Goal: Task Accomplishment & Management: Understand process/instructions

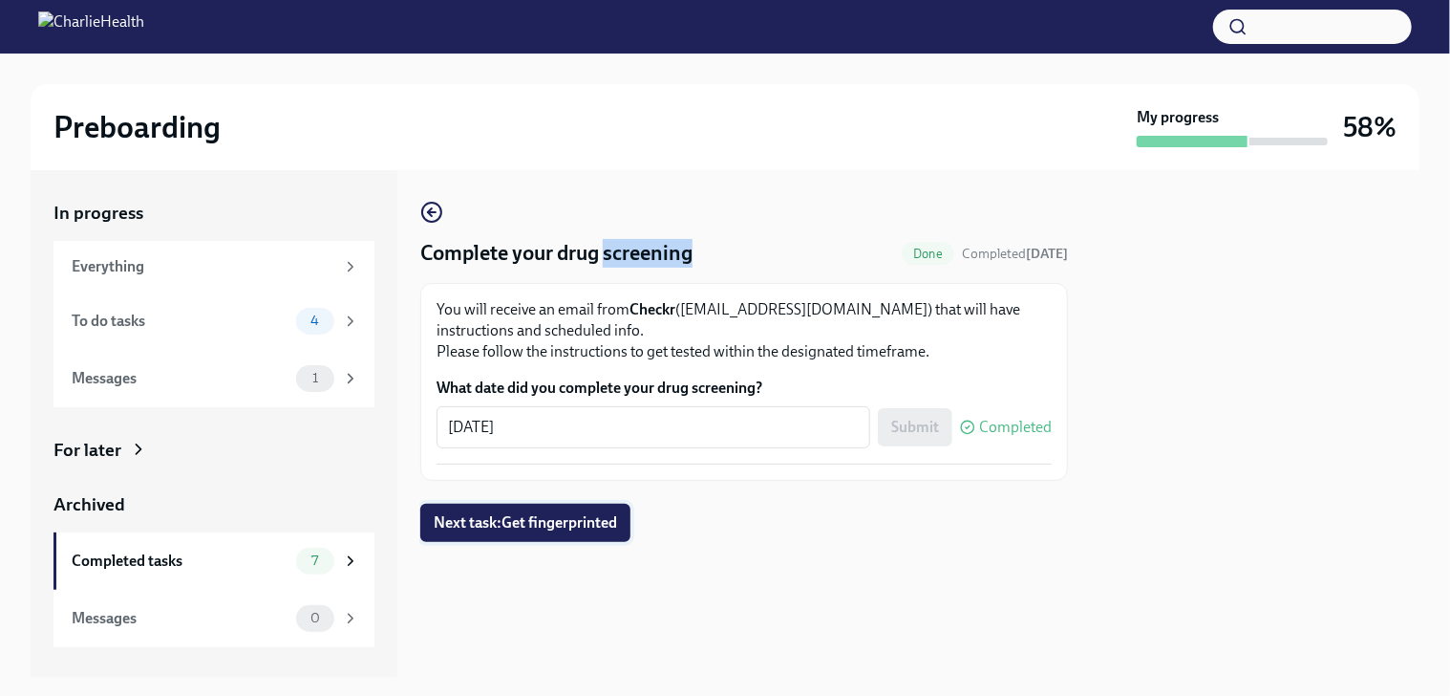
click at [569, 522] on span "Next task : Get fingerprinted" at bounding box center [525, 522] width 183 height 19
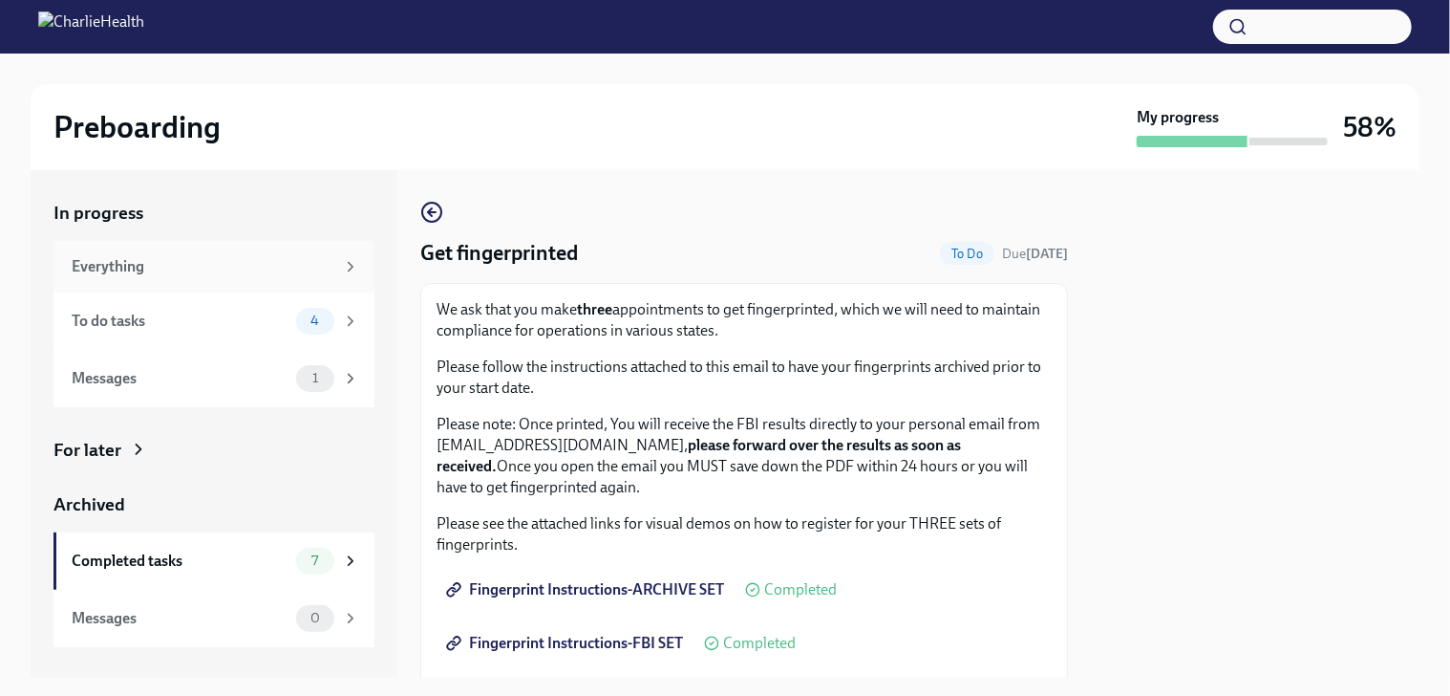
click at [205, 273] on div "Everything" at bounding box center [203, 266] width 263 height 21
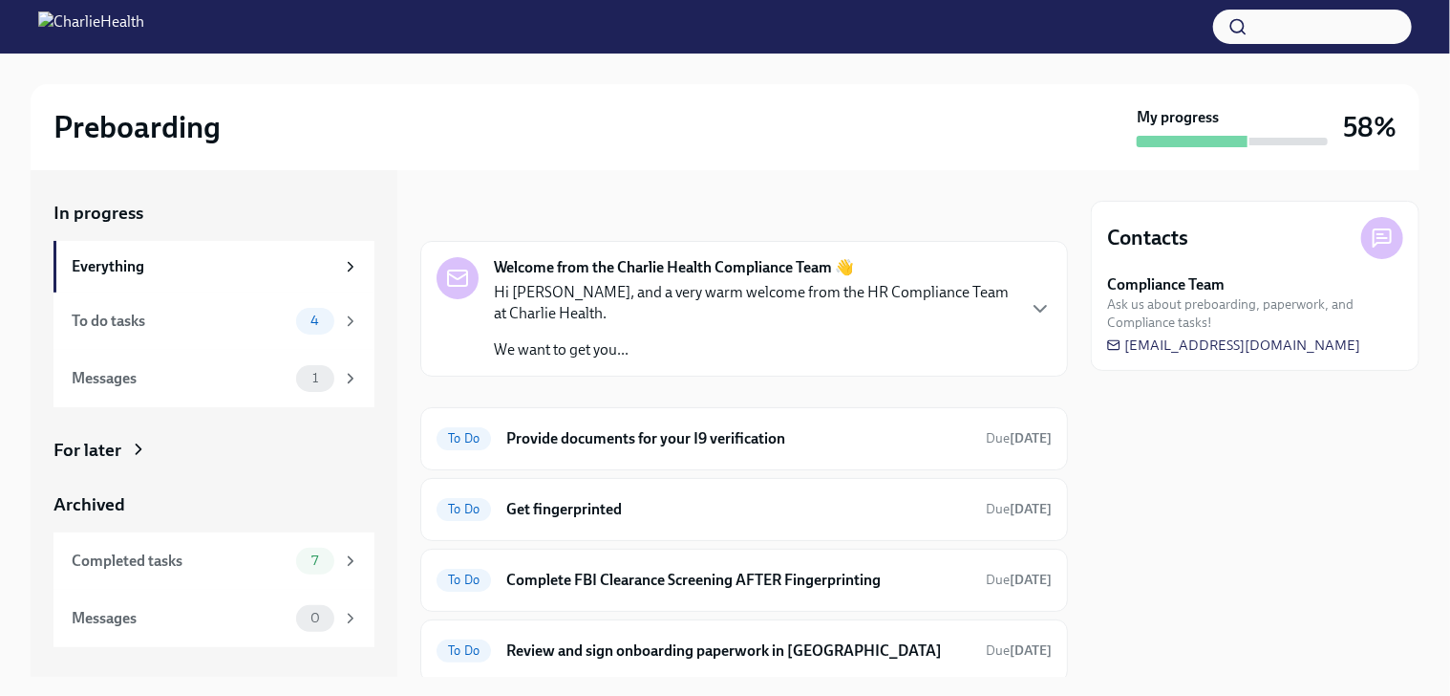
click at [868, 155] on div "Preboarding My progress 58%" at bounding box center [725, 127] width 1389 height 86
click at [649, 298] on p "Hi [PERSON_NAME], and a very warm welcome from the HR Compliance Team at Charli…" at bounding box center [754, 303] width 520 height 42
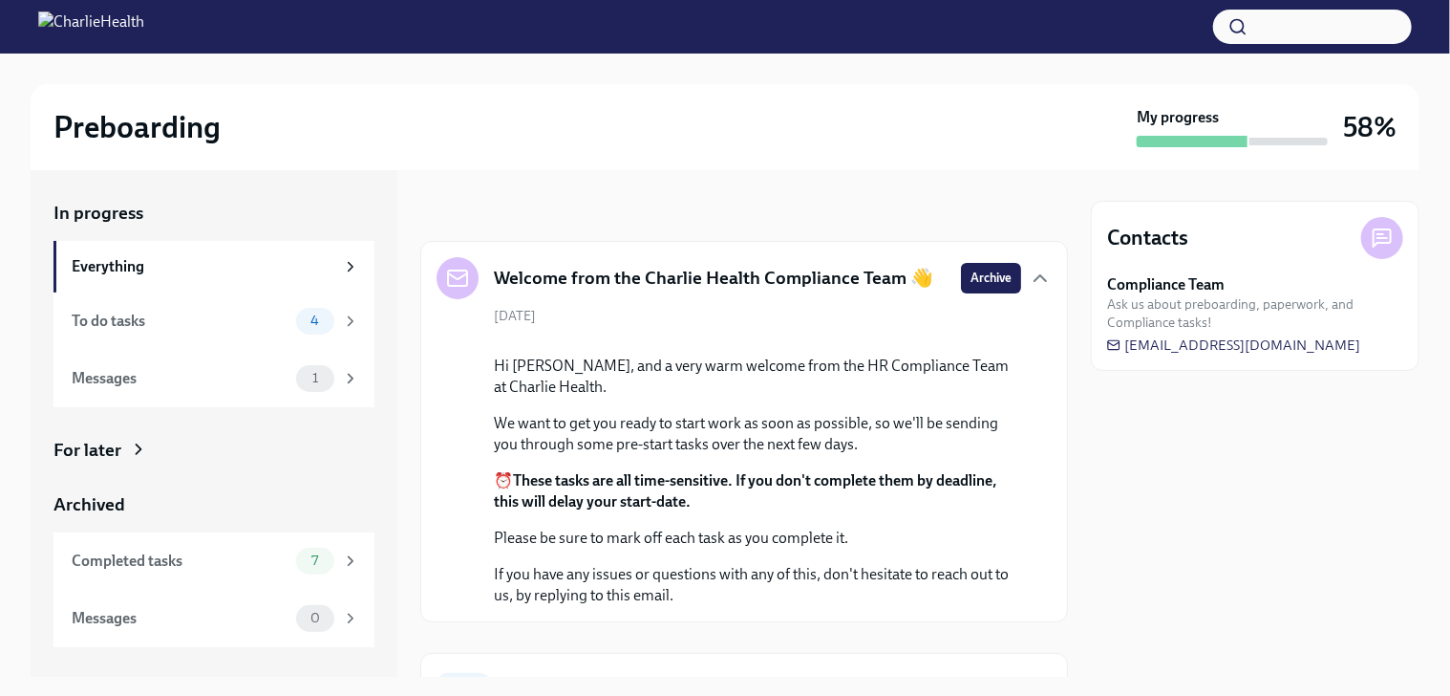
click at [762, 455] on p "We want to get you ready to start work as soon as possible, so we'll be sending…" at bounding box center [757, 434] width 527 height 42
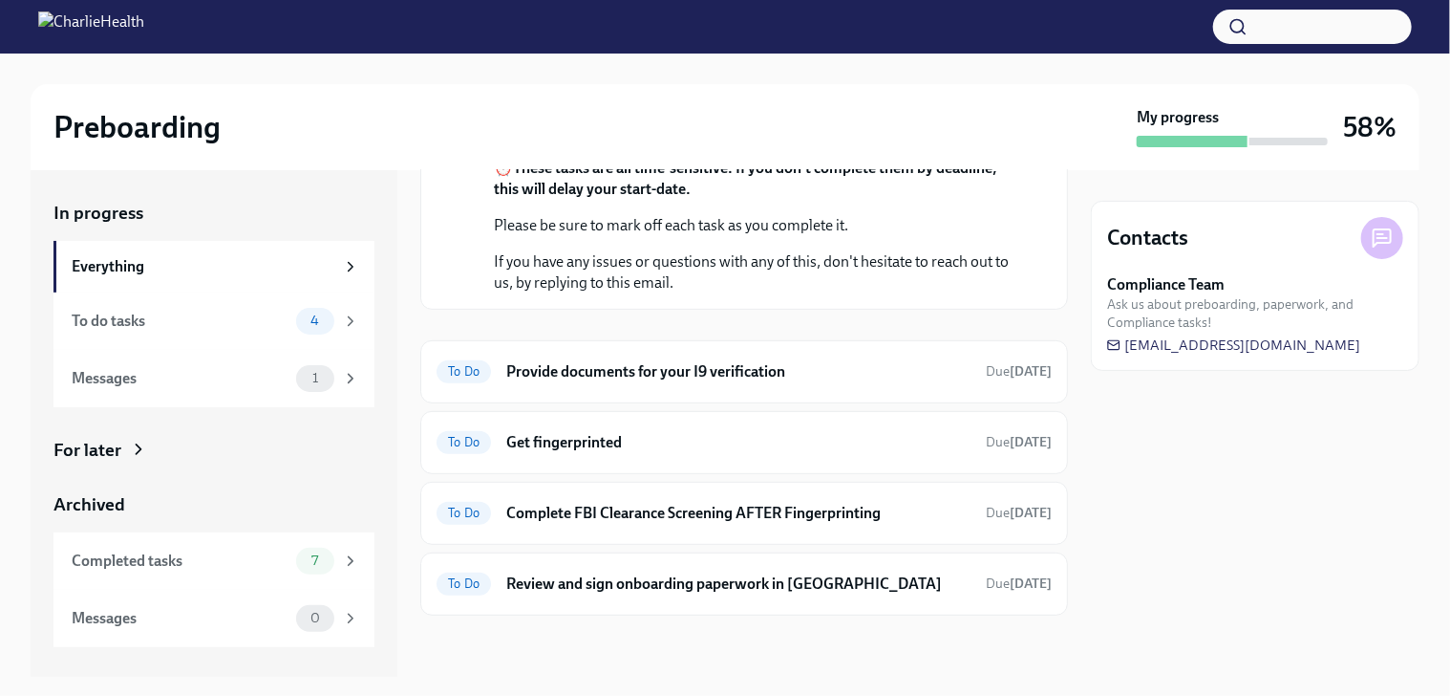
scroll to position [458, 0]
click at [589, 443] on h6 "Get fingerprinted" at bounding box center [738, 442] width 464 height 21
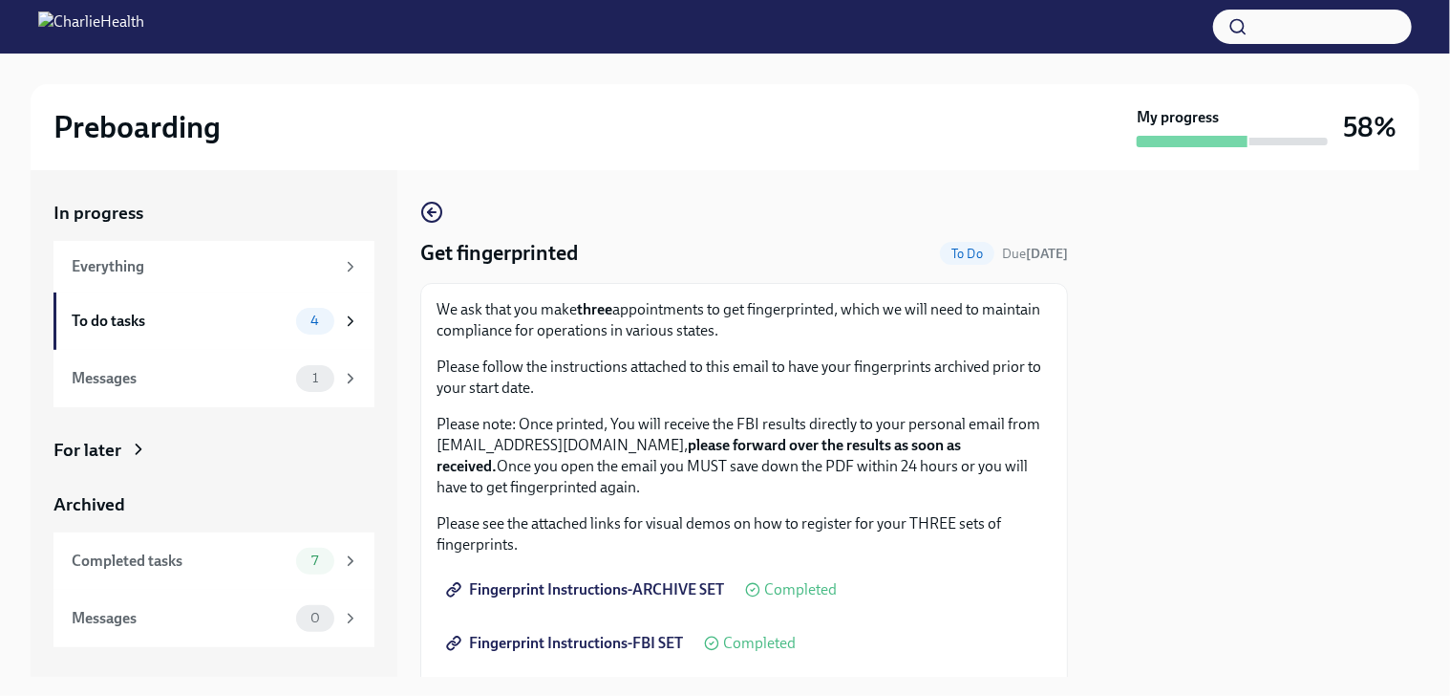
click at [642, 584] on span "Fingerprint Instructions-ARCHIVE SET" at bounding box center [587, 589] width 274 height 19
click at [591, 643] on span "Fingerprint Instructions-FBI SET" at bounding box center [566, 643] width 233 height 19
click at [500, 377] on p "Please follow the instructions attached to this email to have your fingerprints…" at bounding box center [744, 377] width 615 height 42
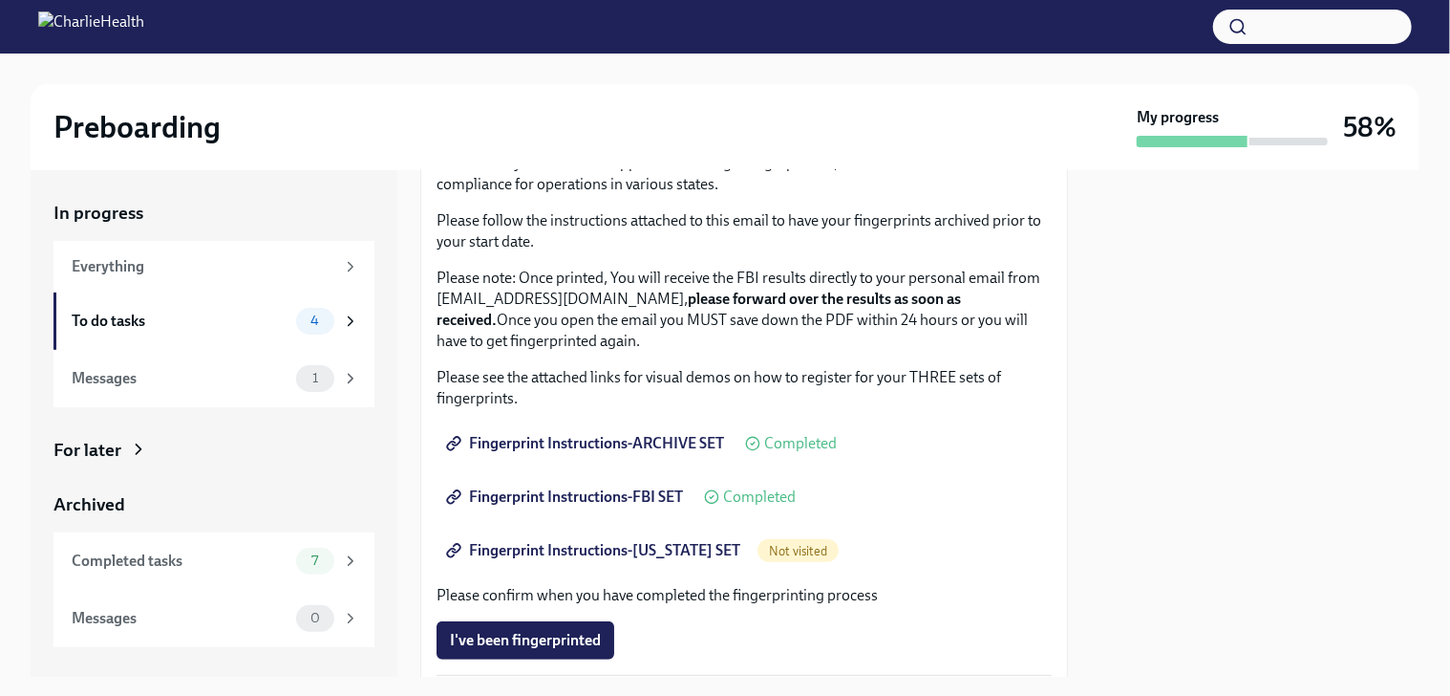
scroll to position [153, 0]
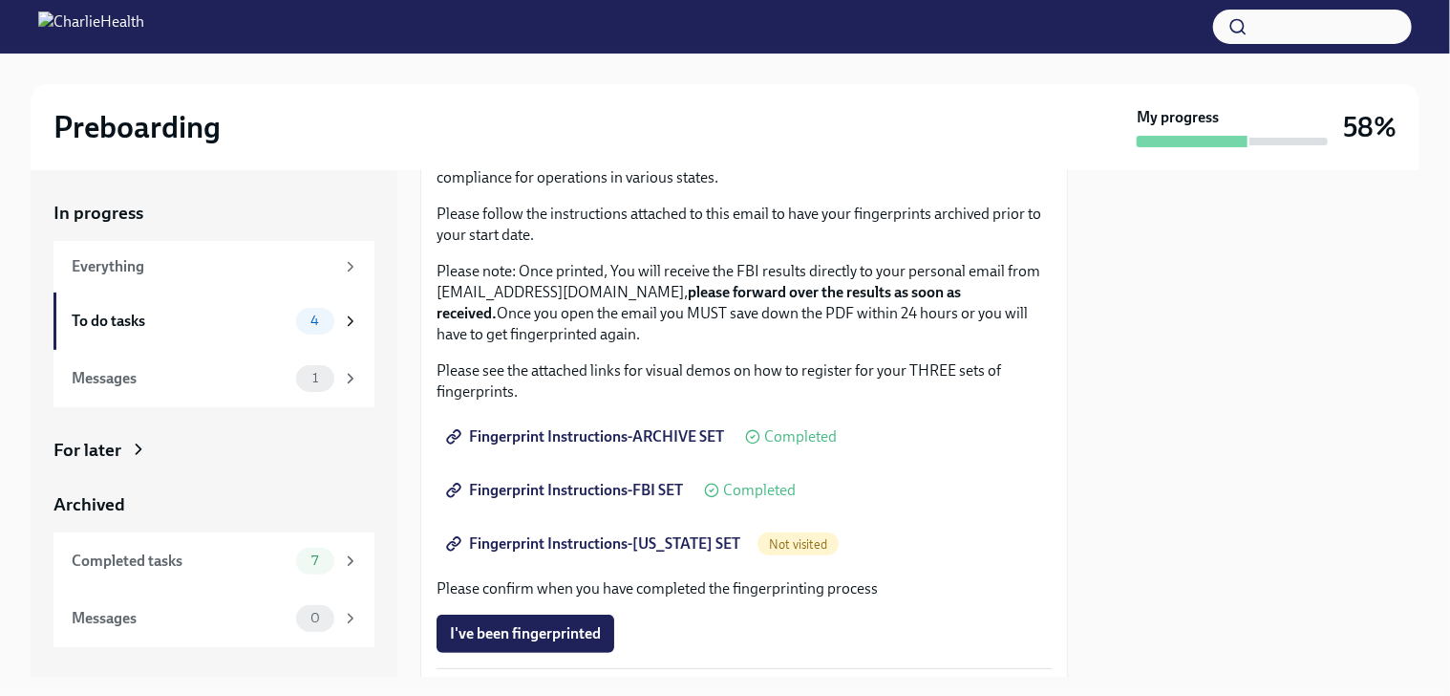
click at [641, 436] on span "Fingerprint Instructions-ARCHIVE SET" at bounding box center [587, 436] width 274 height 19
click at [638, 438] on span "Fingerprint Instructions-ARCHIVE SET" at bounding box center [587, 436] width 274 height 19
click at [546, 488] on span "Fingerprint Instructions-FBI SET" at bounding box center [566, 490] width 233 height 19
click at [574, 538] on span "Fingerprint Instructions-[US_STATE] SET" at bounding box center [595, 543] width 290 height 19
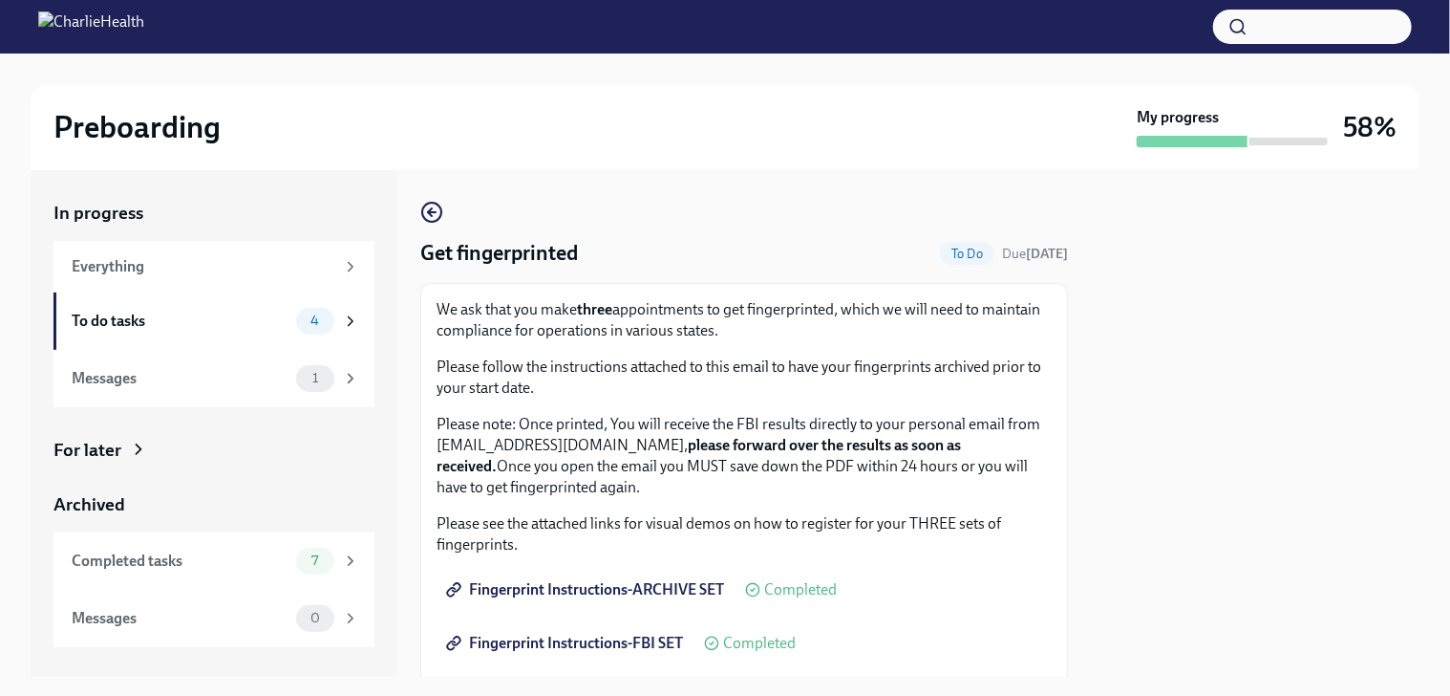
click at [603, 638] on span "Fingerprint Instructions-FBI SET" at bounding box center [566, 643] width 233 height 19
click at [1102, 539] on div at bounding box center [1255, 423] width 329 height 506
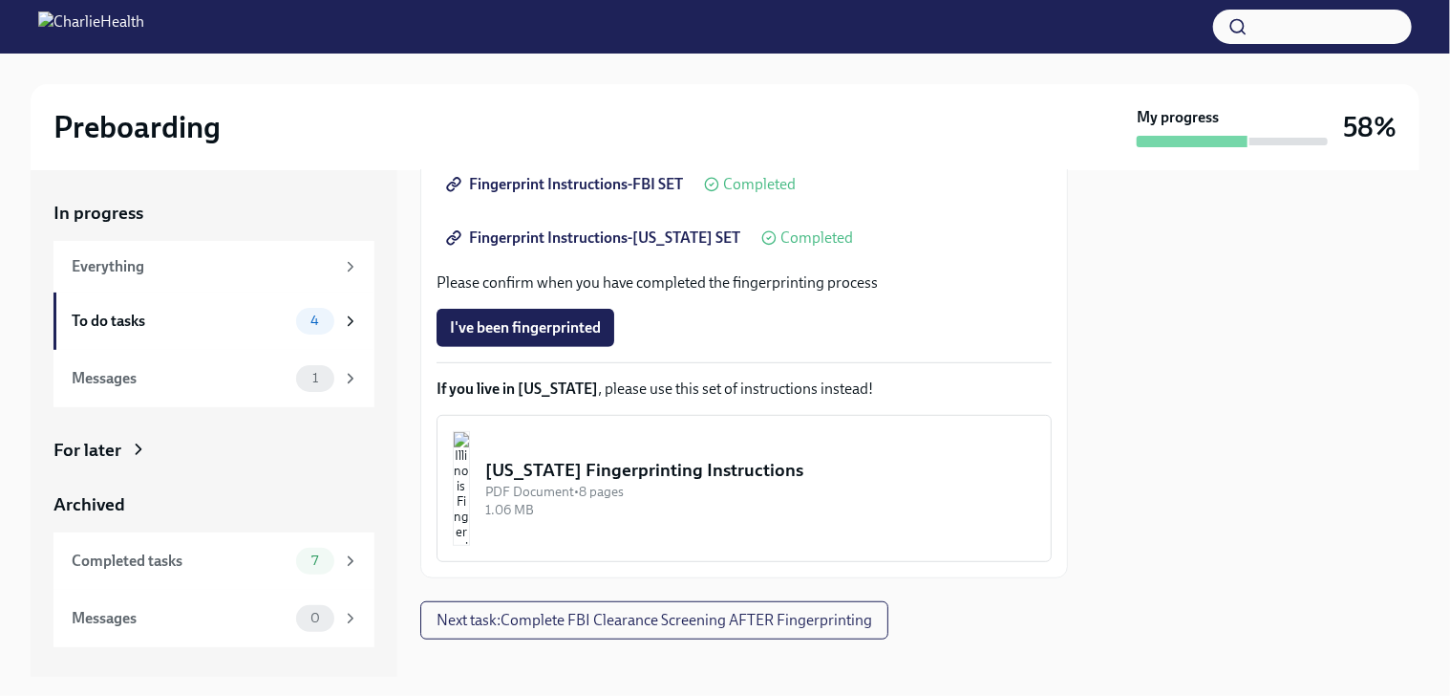
scroll to position [482, 0]
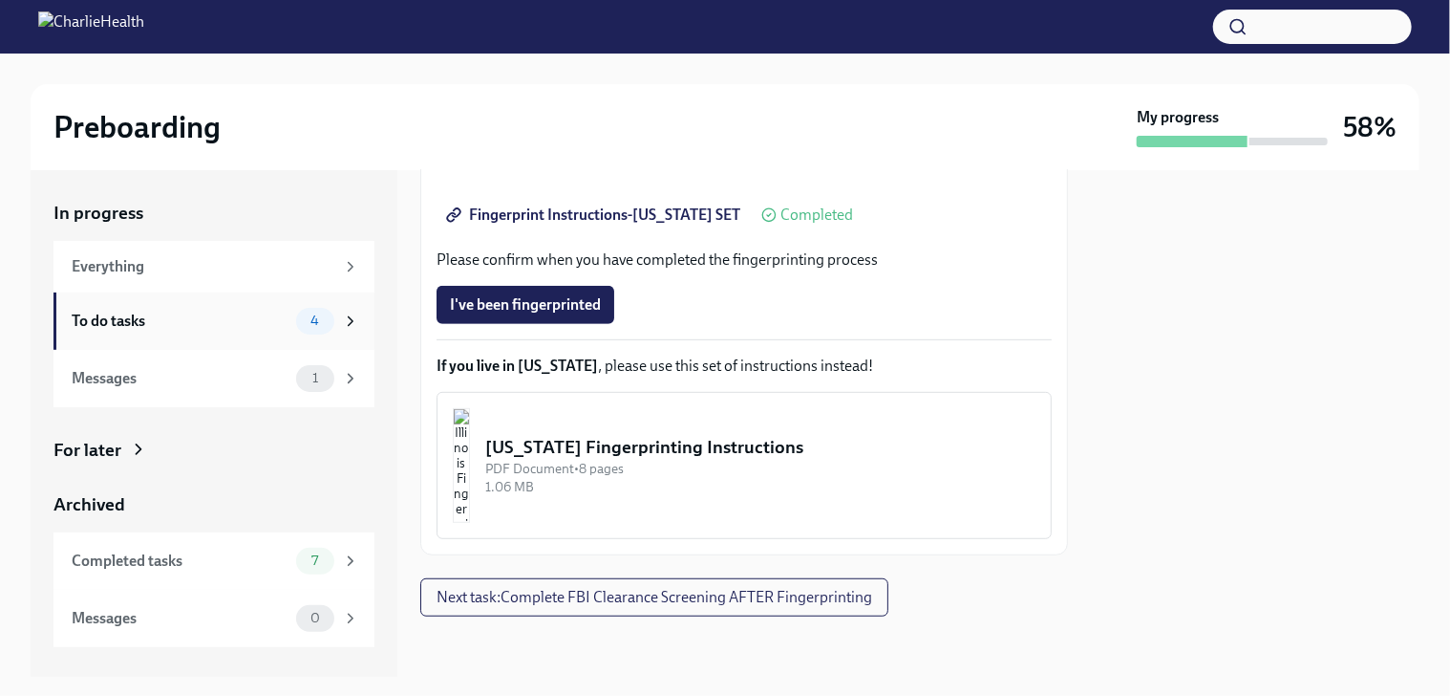
click at [350, 325] on icon at bounding box center [350, 320] width 17 height 17
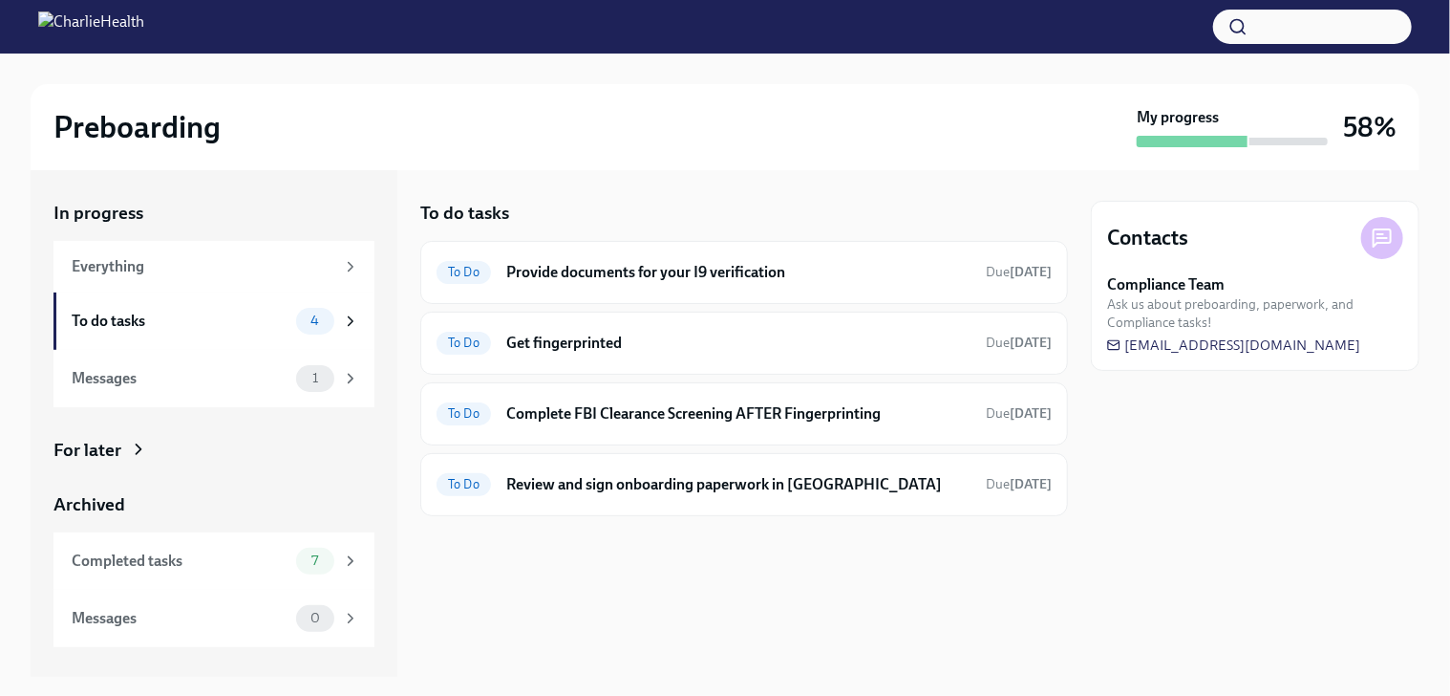
click at [741, 198] on div "To do tasks To Do Provide documents for your I9 verification Due [DATE] To Do G…" at bounding box center [744, 423] width 648 height 506
click at [791, 188] on div "To do tasks To Do Provide documents for your I9 verification Due [DATE] To Do G…" at bounding box center [744, 423] width 648 height 506
click at [675, 483] on h6 "Review and sign onboarding paperwork in [GEOGRAPHIC_DATA]" at bounding box center [738, 484] width 464 height 21
